Goal: Task Accomplishment & Management: Complete application form

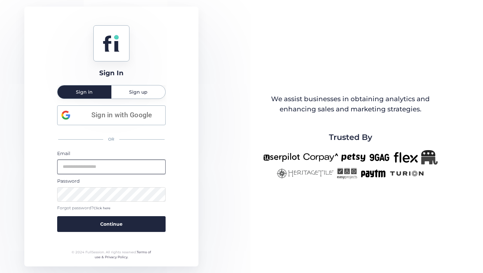
click at [128, 161] on input "email" at bounding box center [111, 167] width 108 height 14
type input "**********"
click at [57, 216] on button "Continue" at bounding box center [111, 224] width 108 height 16
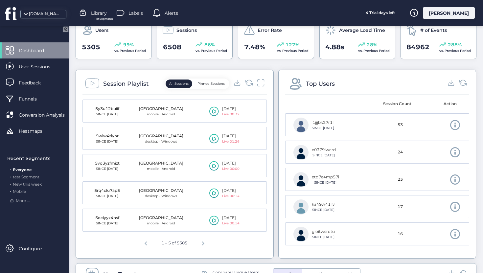
scroll to position [161, 0]
